Goal: Task Accomplishment & Management: Use online tool/utility

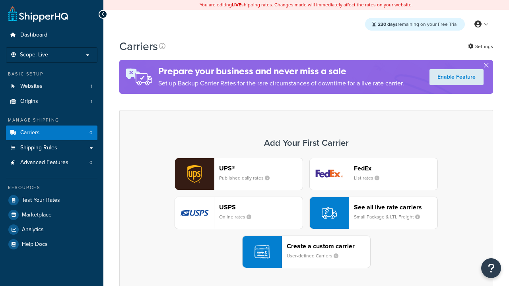
click at [306, 213] on div "UPS® Published daily rates FedEx List rates USPS Online rates See all live rate…" at bounding box center [306, 213] width 357 height 110
click at [395, 168] on header "FedEx" at bounding box center [395, 169] width 83 height 8
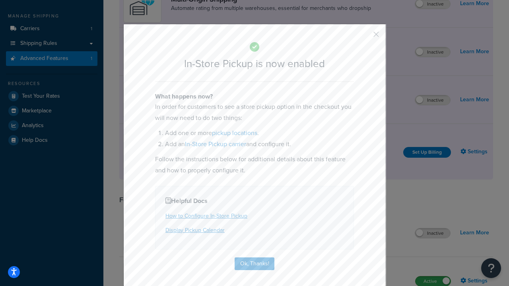
scroll to position [134, 0]
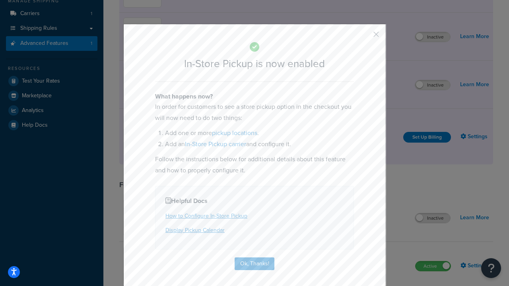
click at [364, 37] on button "button" at bounding box center [364, 37] width 2 height 2
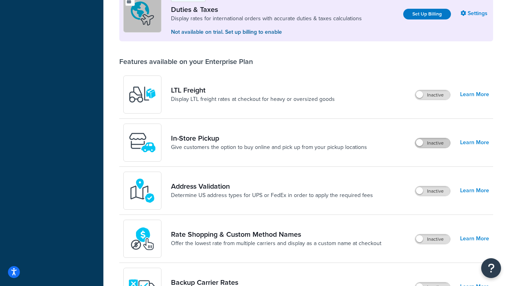
scroll to position [242, 0]
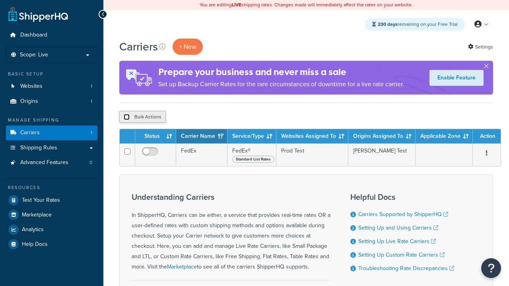
click at [126, 117] on input "checkbox" at bounding box center [127, 117] width 6 height 6
checkbox input "true"
click at [214, 117] on button "Delete" at bounding box center [211, 117] width 27 height 12
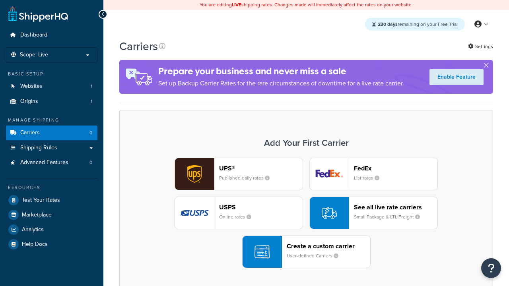
click at [306, 213] on div "UPS® Published daily rates FedEx List rates USPS Online rates See all live rate…" at bounding box center [306, 213] width 357 height 110
click at [306, 252] on div "Create a custom carrier User-defined Carriers" at bounding box center [328, 251] width 83 height 19
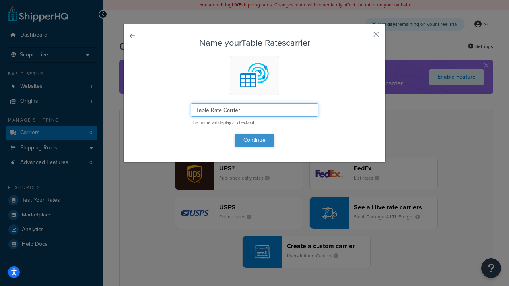
type input "Table Rate Carrier"
click at [254, 140] on button "Continue" at bounding box center [254, 140] width 40 height 13
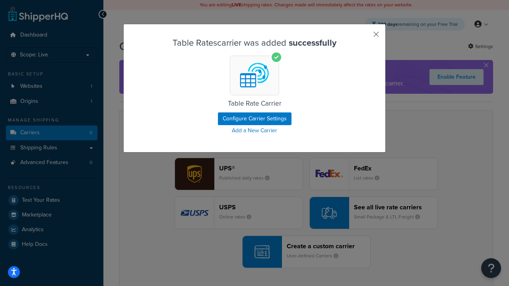
click at [364, 37] on button "button" at bounding box center [364, 37] width 2 height 2
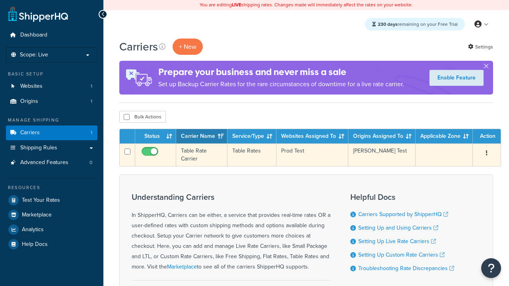
click at [486, 154] on icon "button" at bounding box center [487, 153] width 2 height 6
click at [0, 0] on link "Edit" at bounding box center [0, 0] width 0 height 0
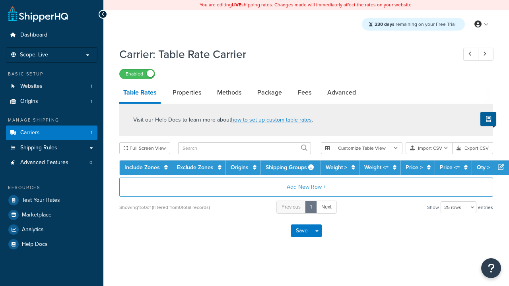
select select "25"
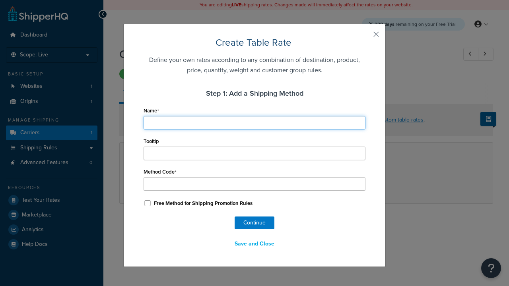
type input "Ground"
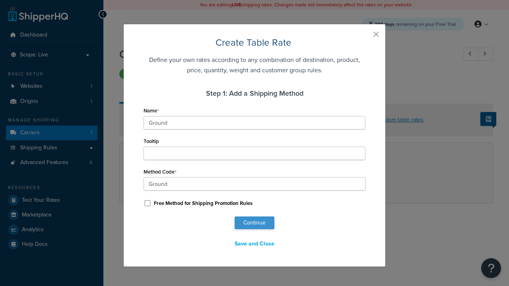
click at [254, 223] on button "Continue" at bounding box center [254, 223] width 40 height 13
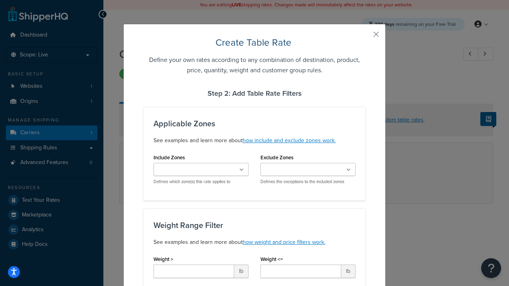
type input "10"
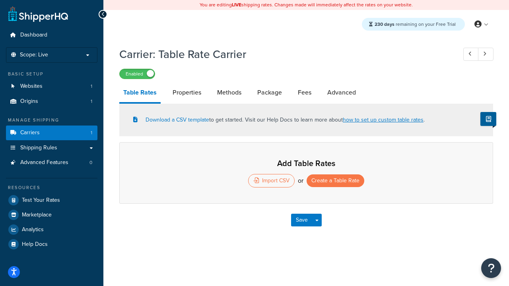
select select "25"
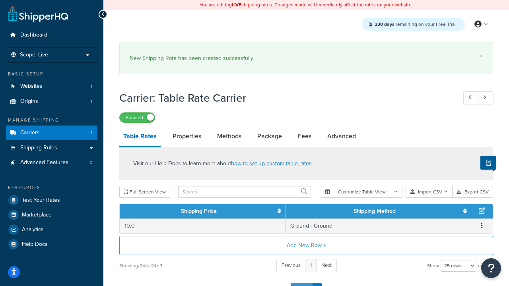
click at [301, 283] on button "Save" at bounding box center [301, 289] width 21 height 13
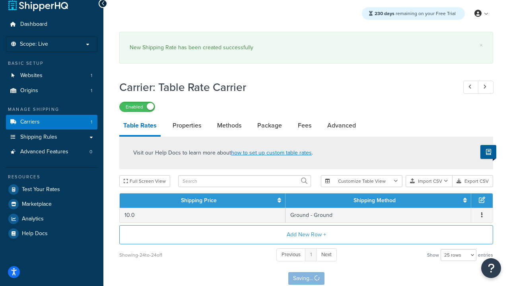
scroll to position [0, 0]
